Goal: Use online tool/utility: Use online tool/utility

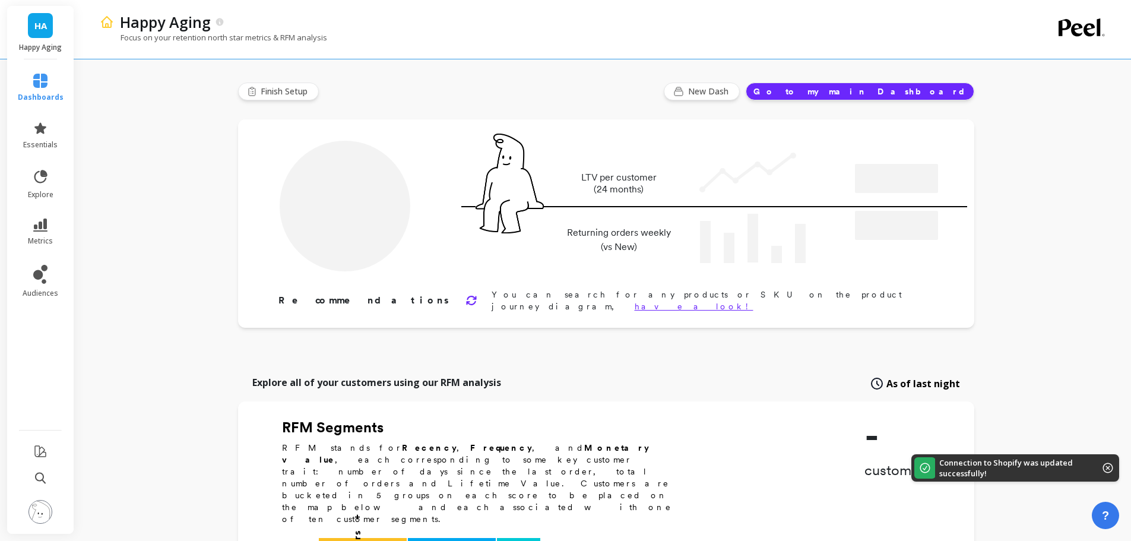
type input "Champions"
type input "1053"
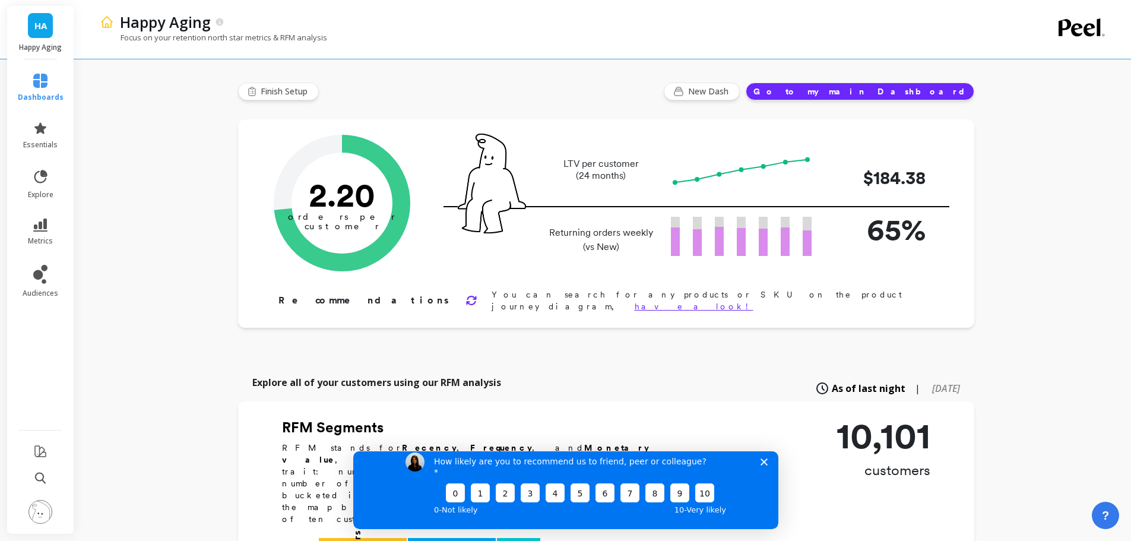
click at [759, 471] on div "How likely are you to recommend us to friend, peer or colleague? 0 1 2 3 4 5 6 …" at bounding box center [565, 484] width 425 height 88
click at [763, 465] on polygon "Close survey" at bounding box center [763, 461] width 7 height 7
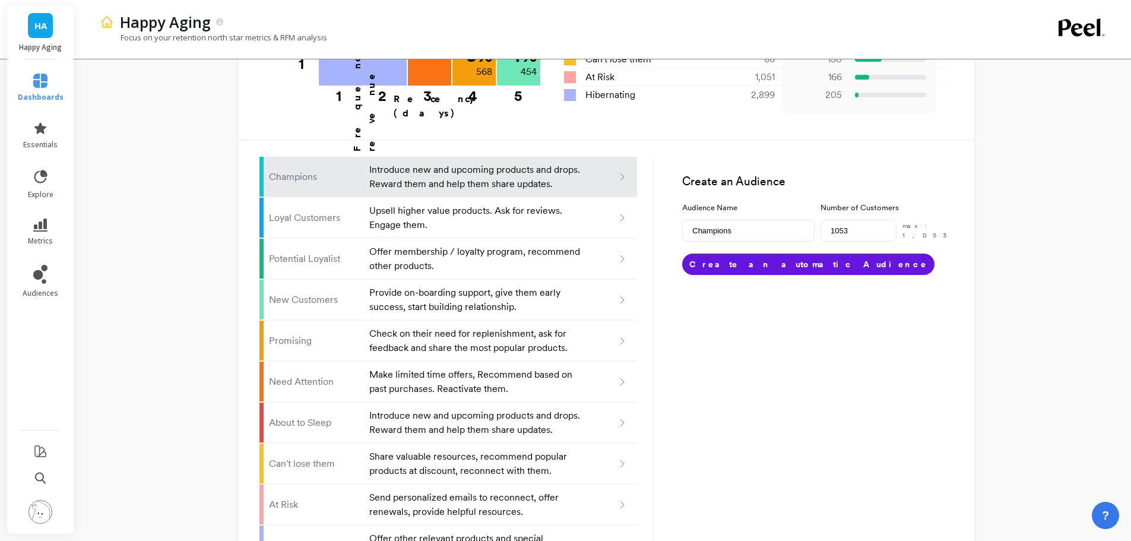
scroll to position [695, 0]
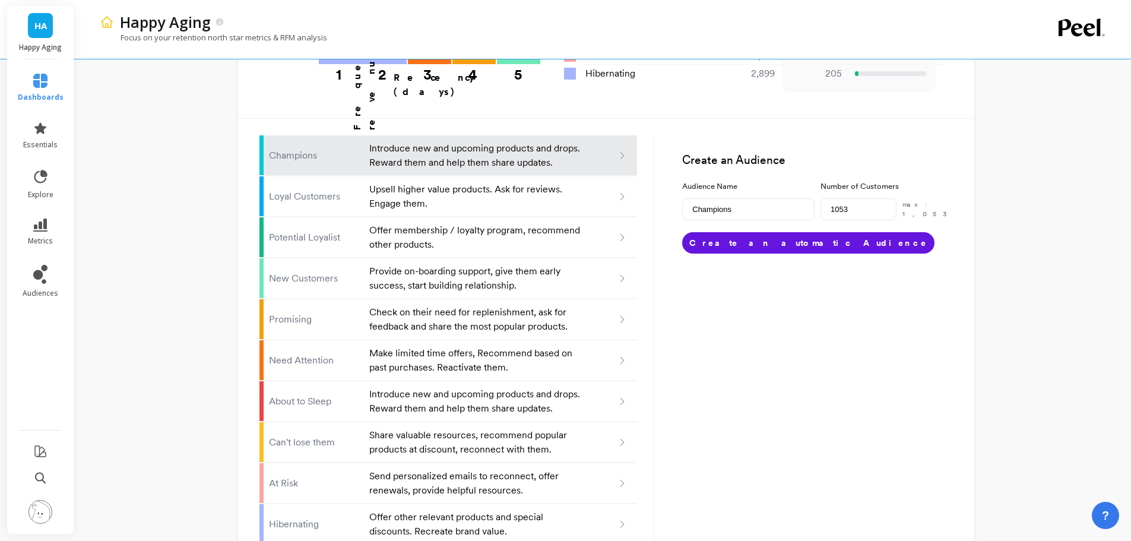
click at [58, 205] on li "explore" at bounding box center [41, 184] width 60 height 45
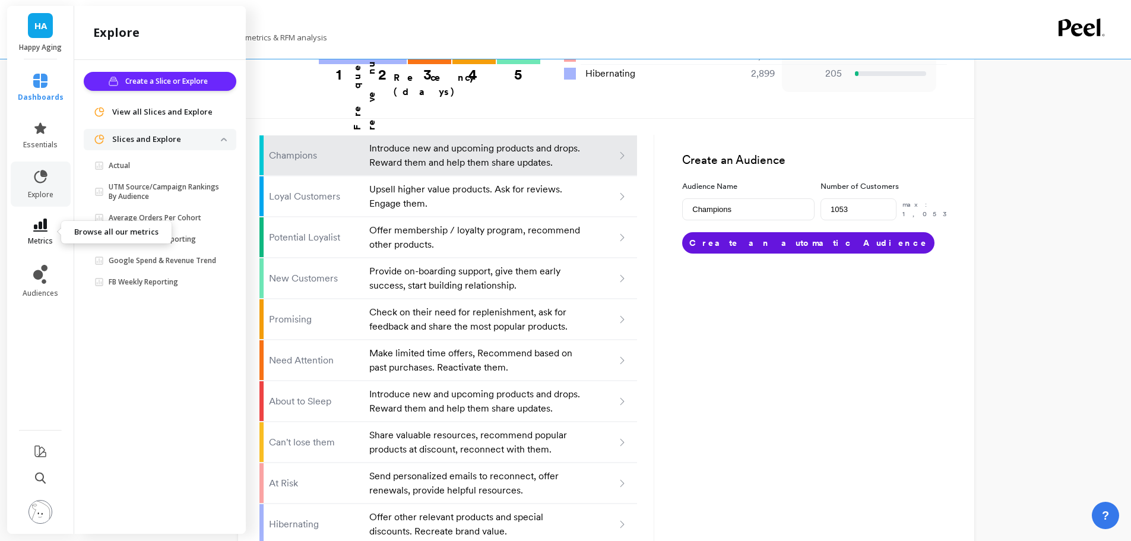
click at [56, 227] on link "metrics" at bounding box center [41, 232] width 46 height 27
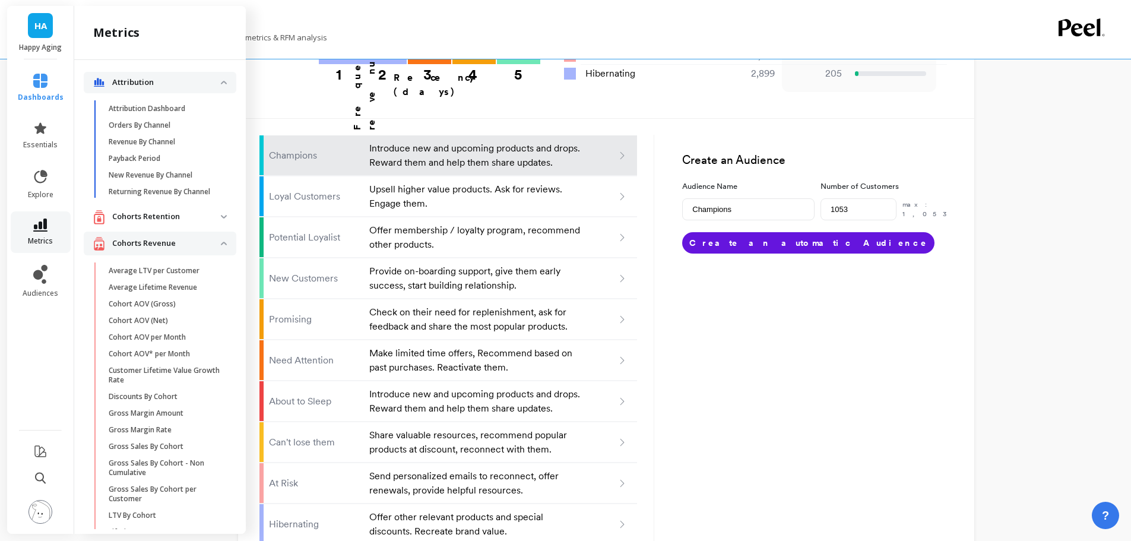
click at [54, 234] on link "metrics" at bounding box center [41, 232] width 46 height 27
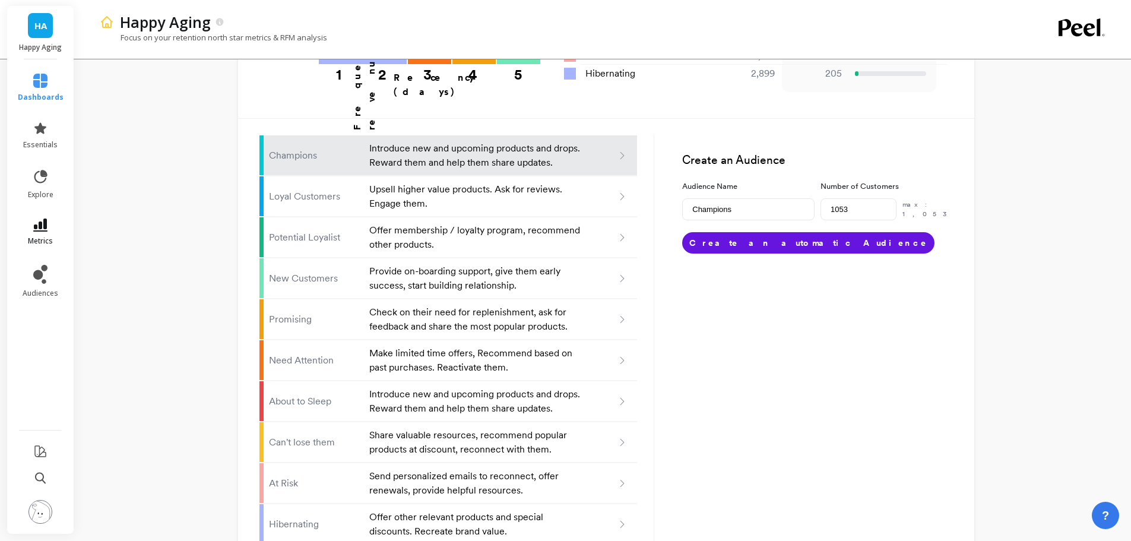
click at [39, 235] on link "metrics" at bounding box center [41, 232] width 46 height 27
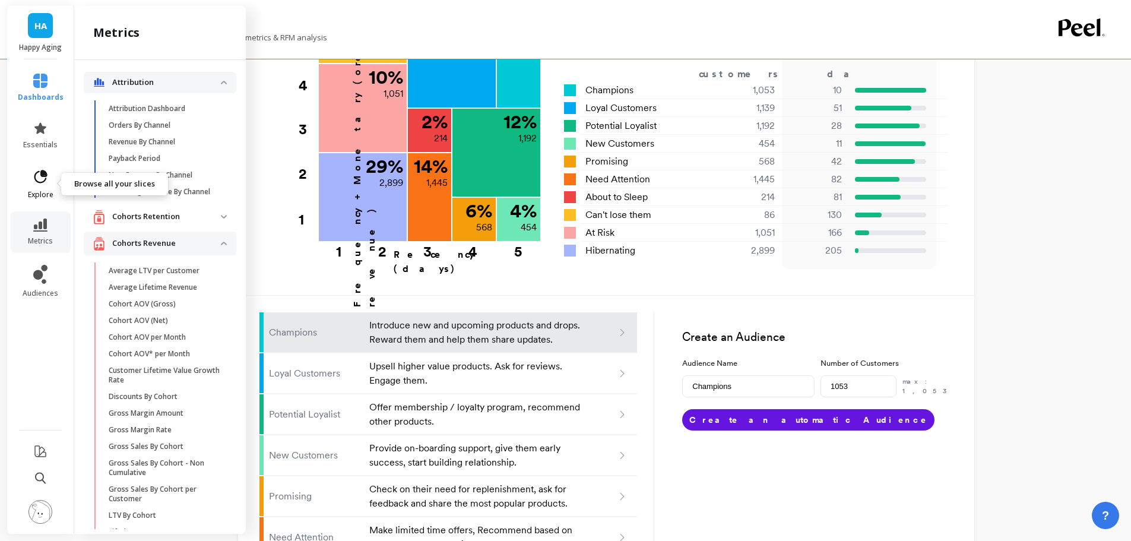
scroll to position [517, 0]
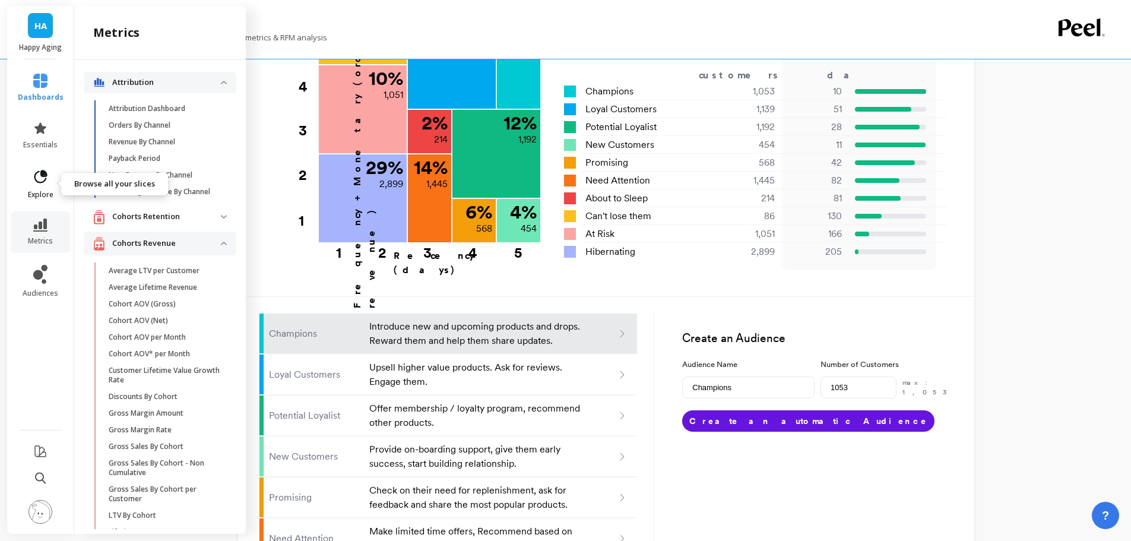
click at [43, 173] on icon at bounding box center [44, 173] width 5 height 5
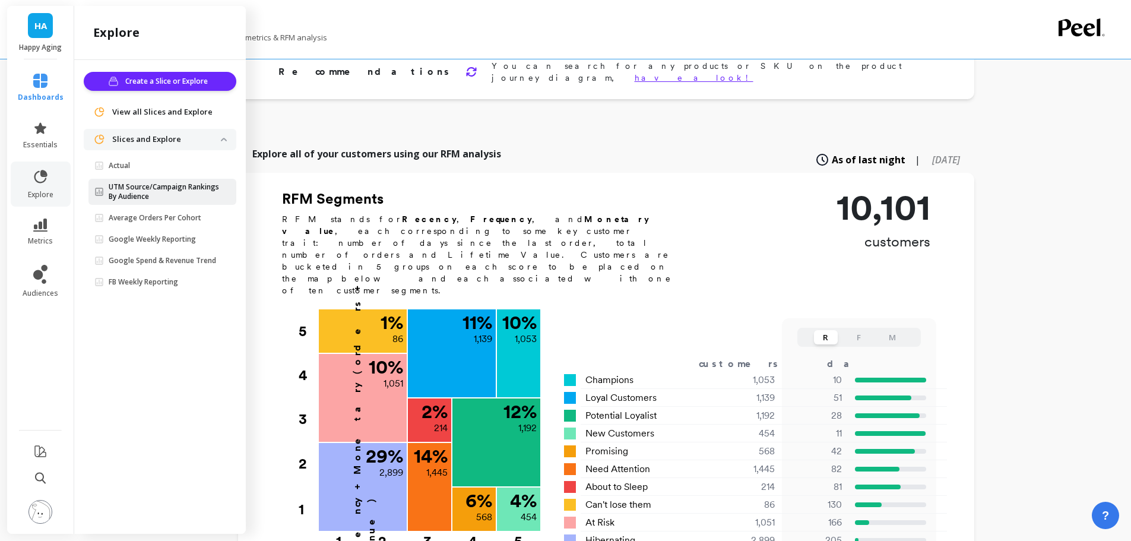
scroll to position [161, 0]
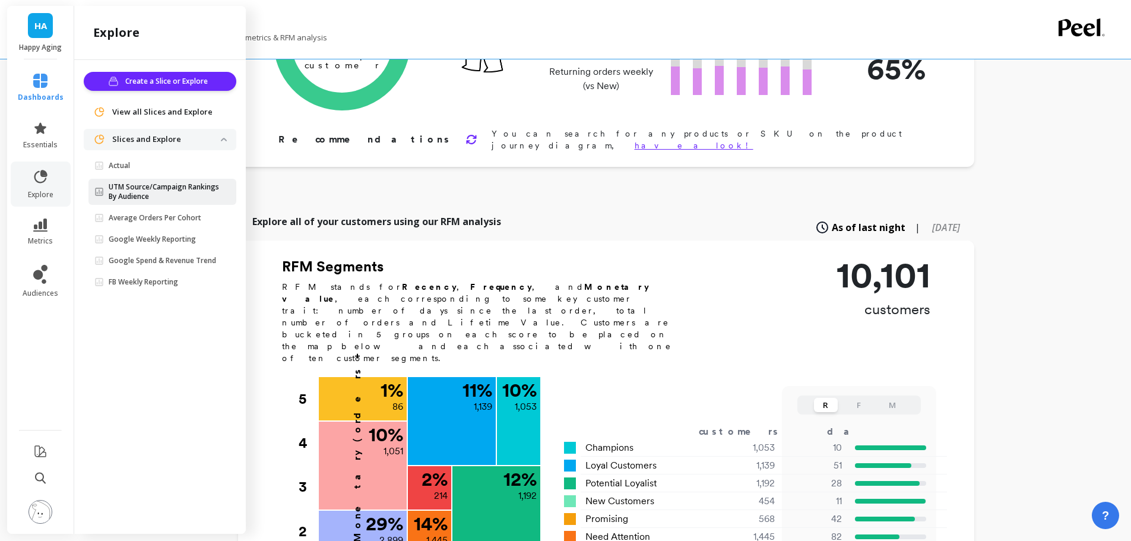
click at [182, 188] on p "UTM Source/Campaign Rankings By Audience" at bounding box center [165, 191] width 112 height 19
